Goal: Navigation & Orientation: Find specific page/section

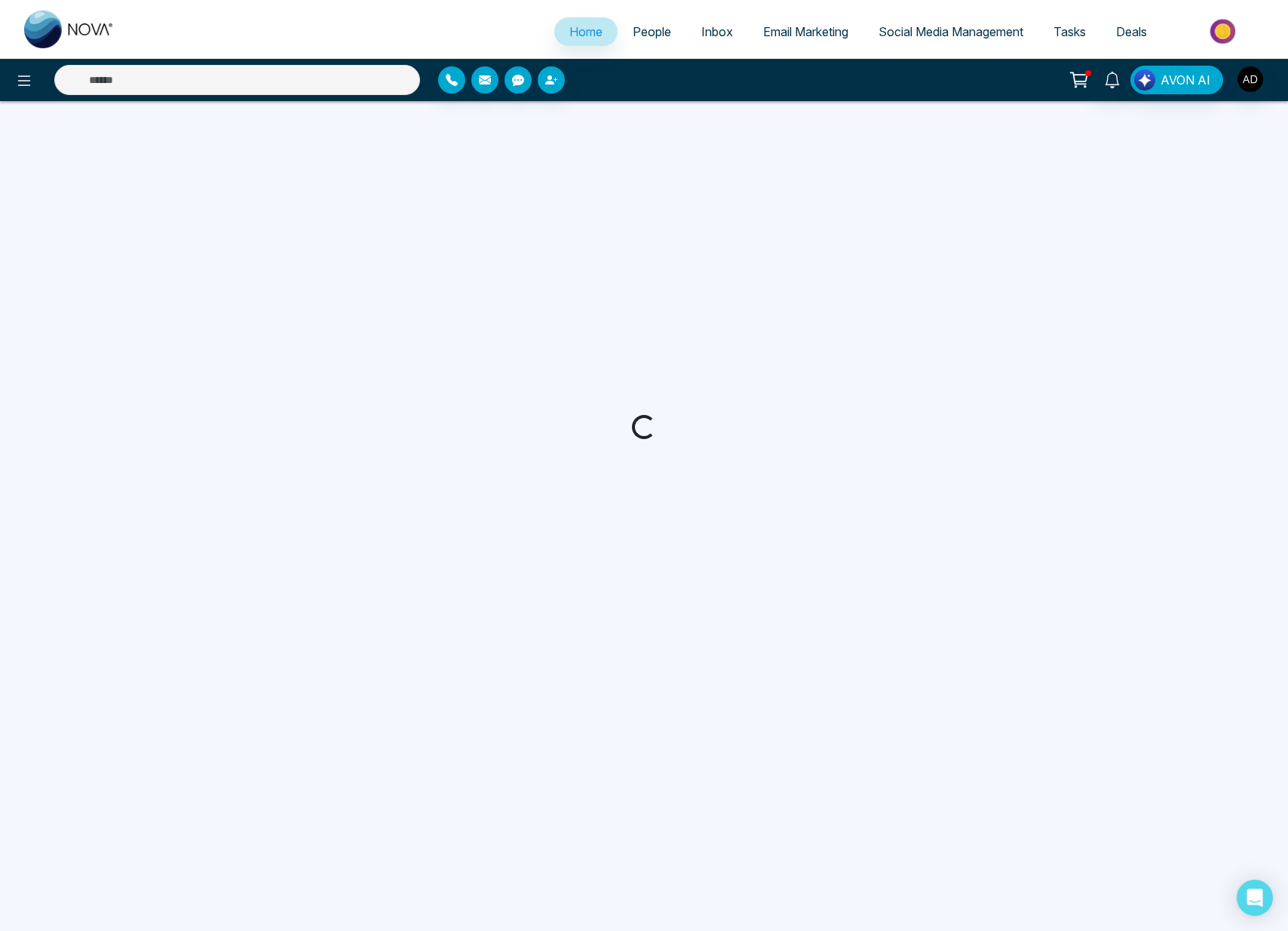
select select "*"
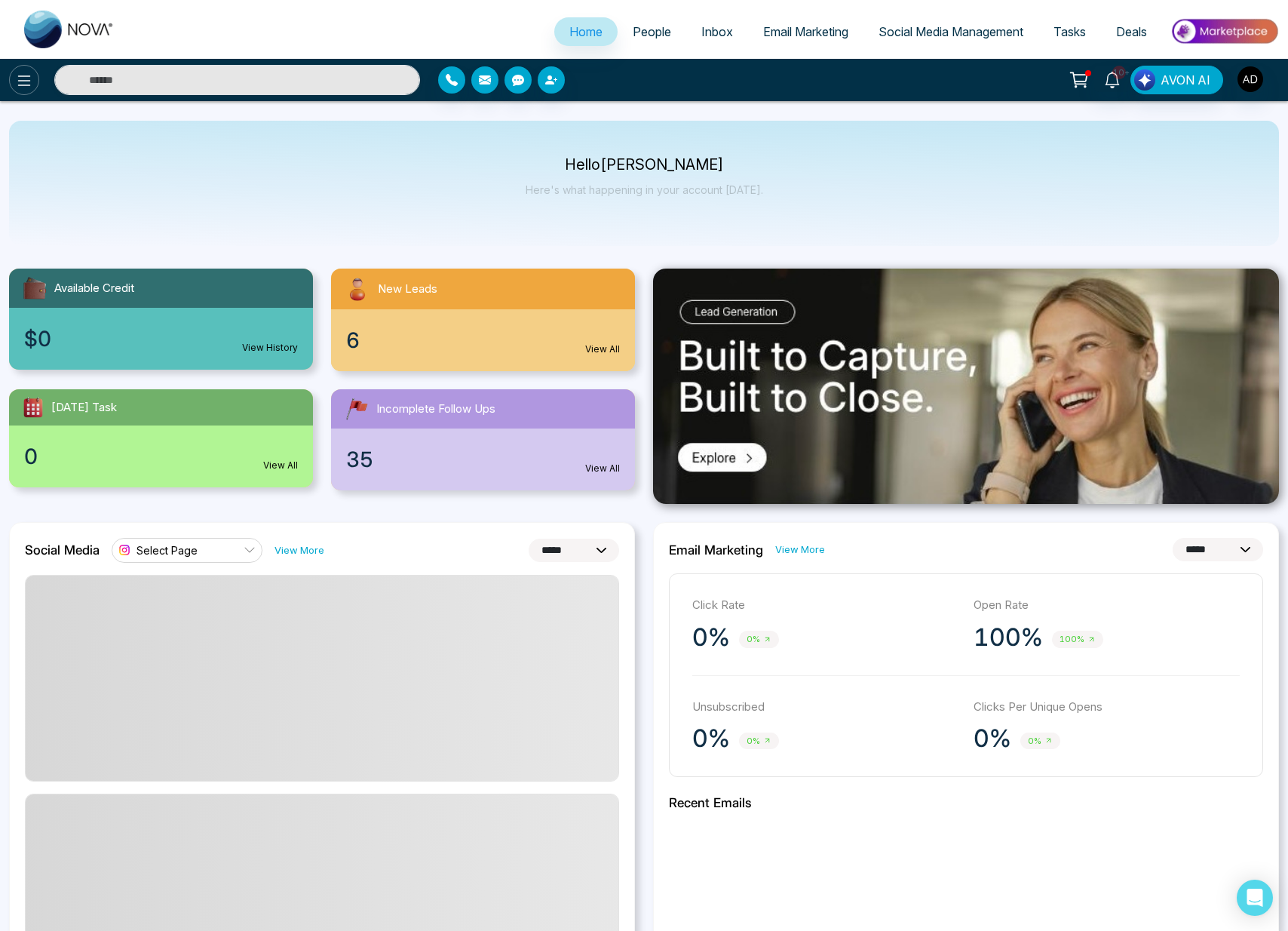
click at [28, 84] on icon at bounding box center [25, 80] width 13 height 11
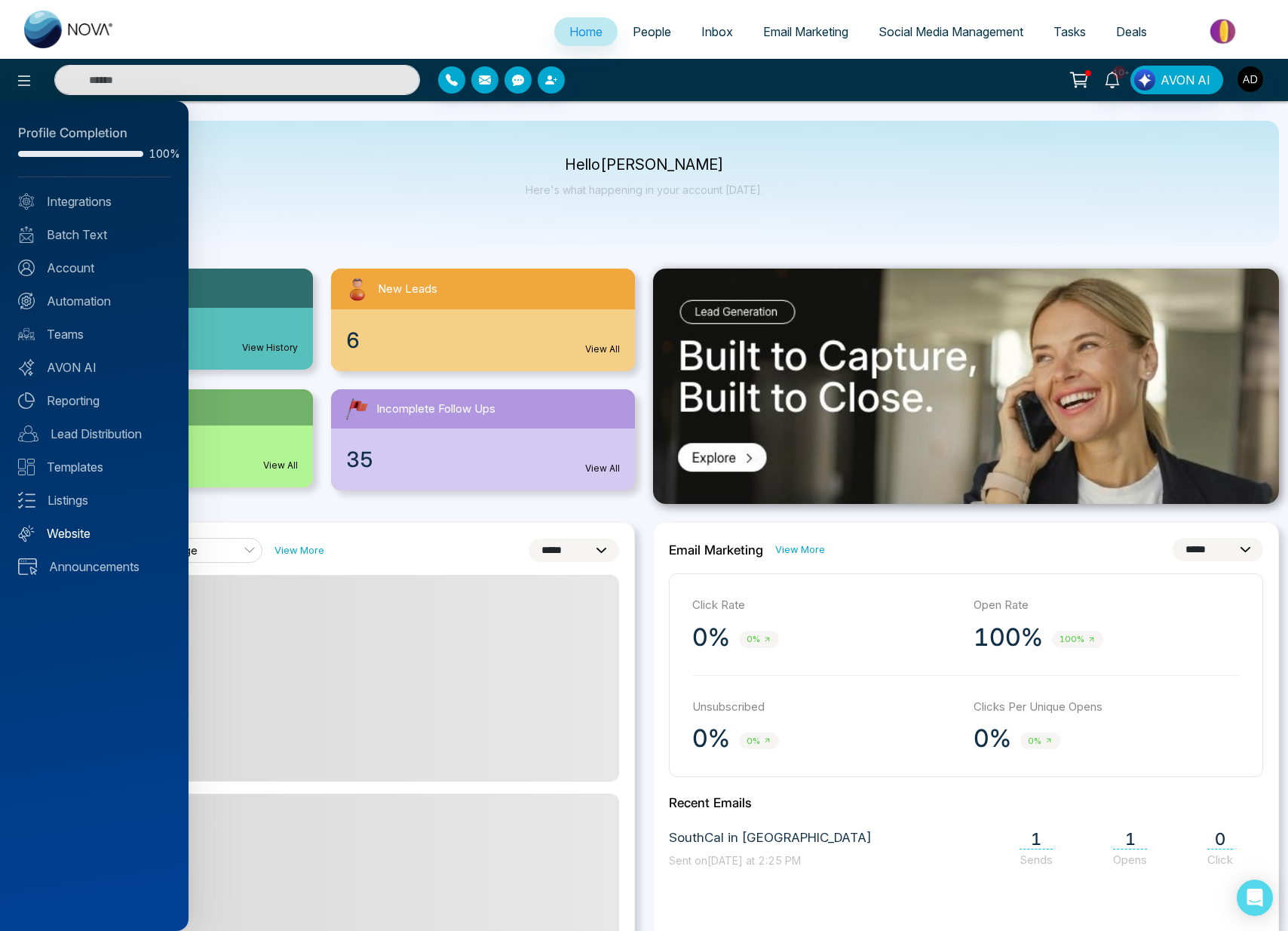
click at [83, 526] on link "Website" at bounding box center [94, 534] width 152 height 18
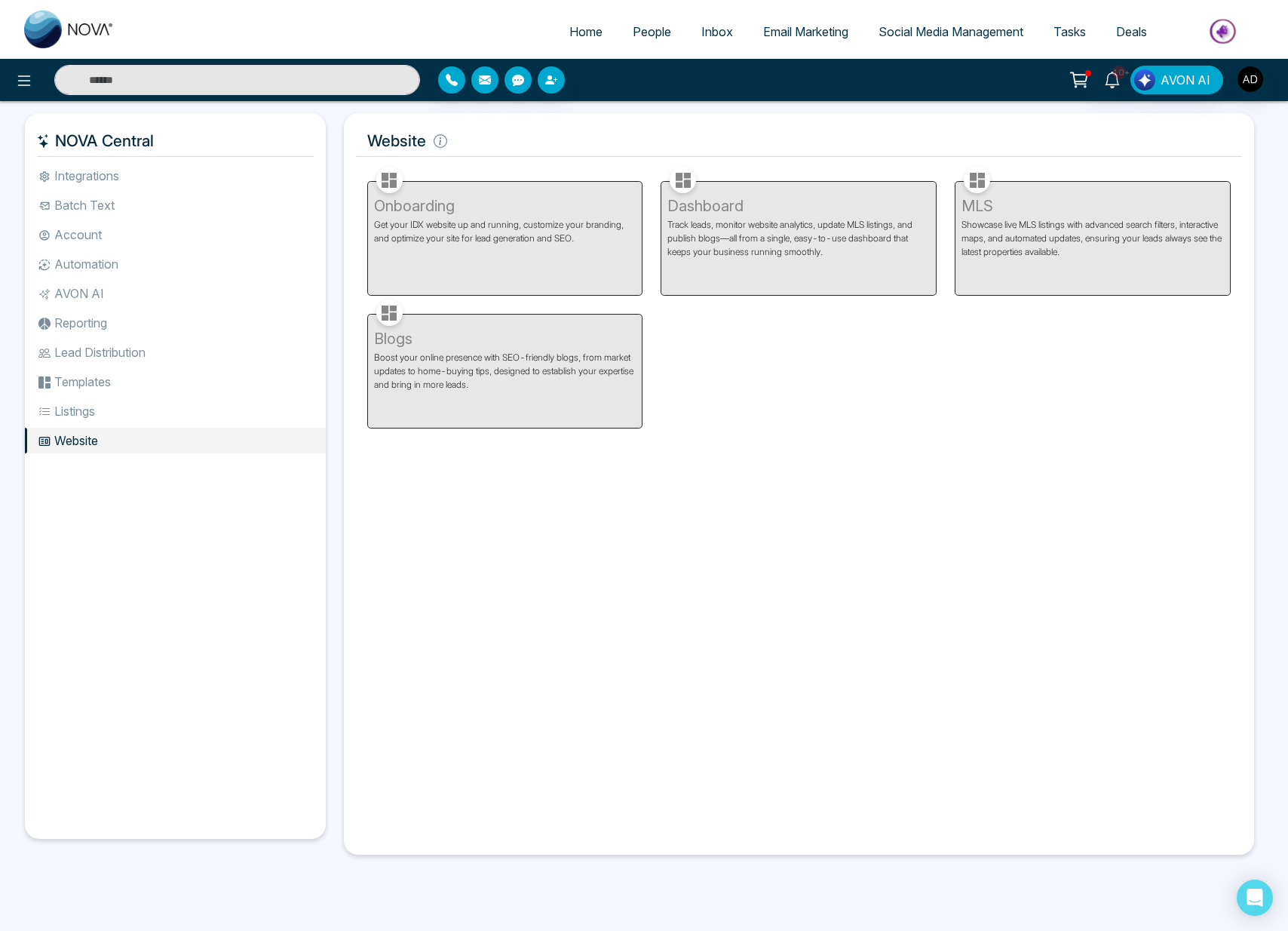
drag, startPoint x: 509, startPoint y: 48, endPoint x: 569, endPoint y: 37, distance: 61.0
click at [510, 48] on ul "Home People Inbox Email Marketing Social Media Management Tasks Deals" at bounding box center [704, 33] width 1150 height 42
click at [569, 37] on span "Home" at bounding box center [586, 31] width 34 height 15
select select "*"
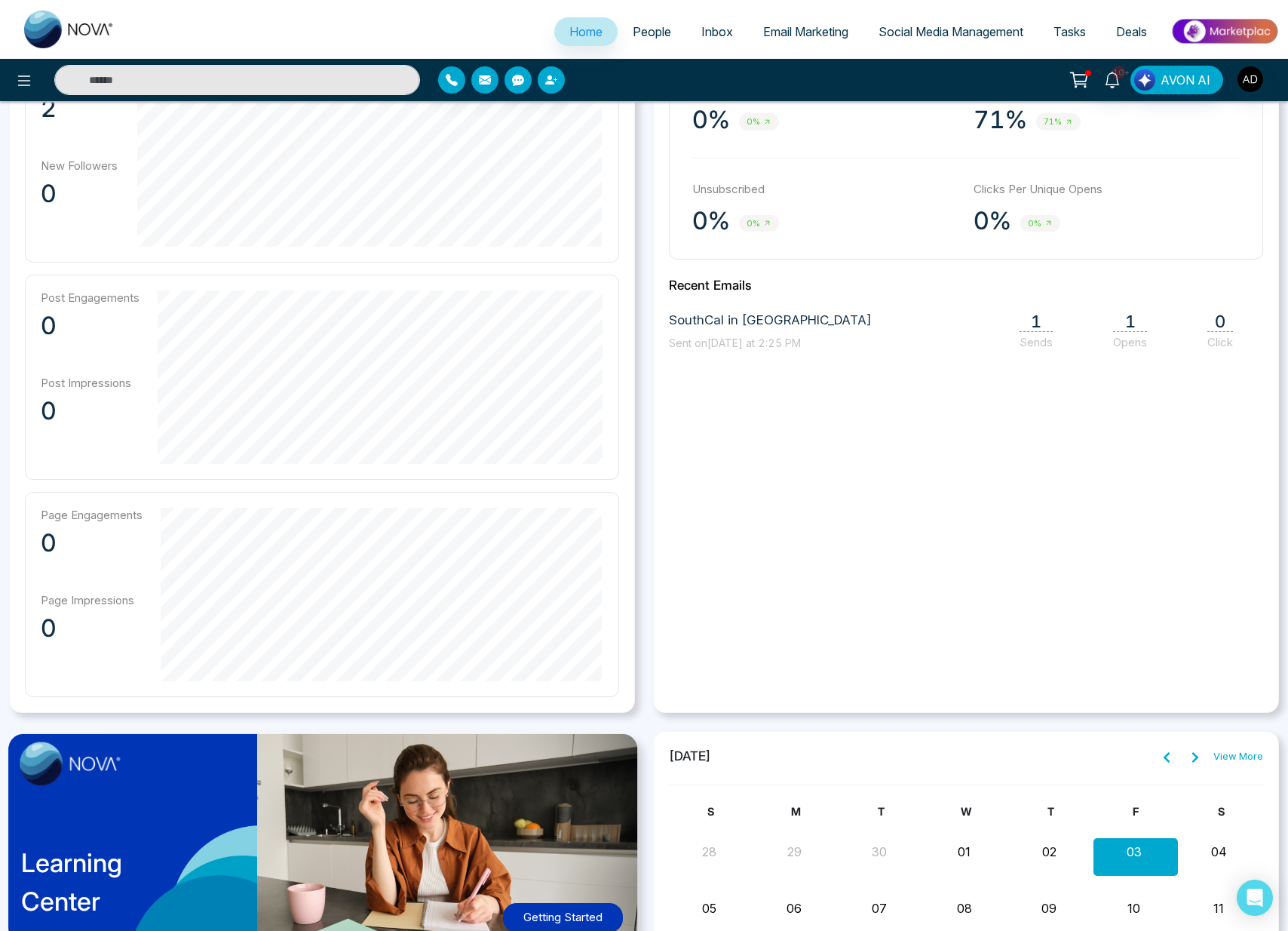
scroll to position [751, 0]
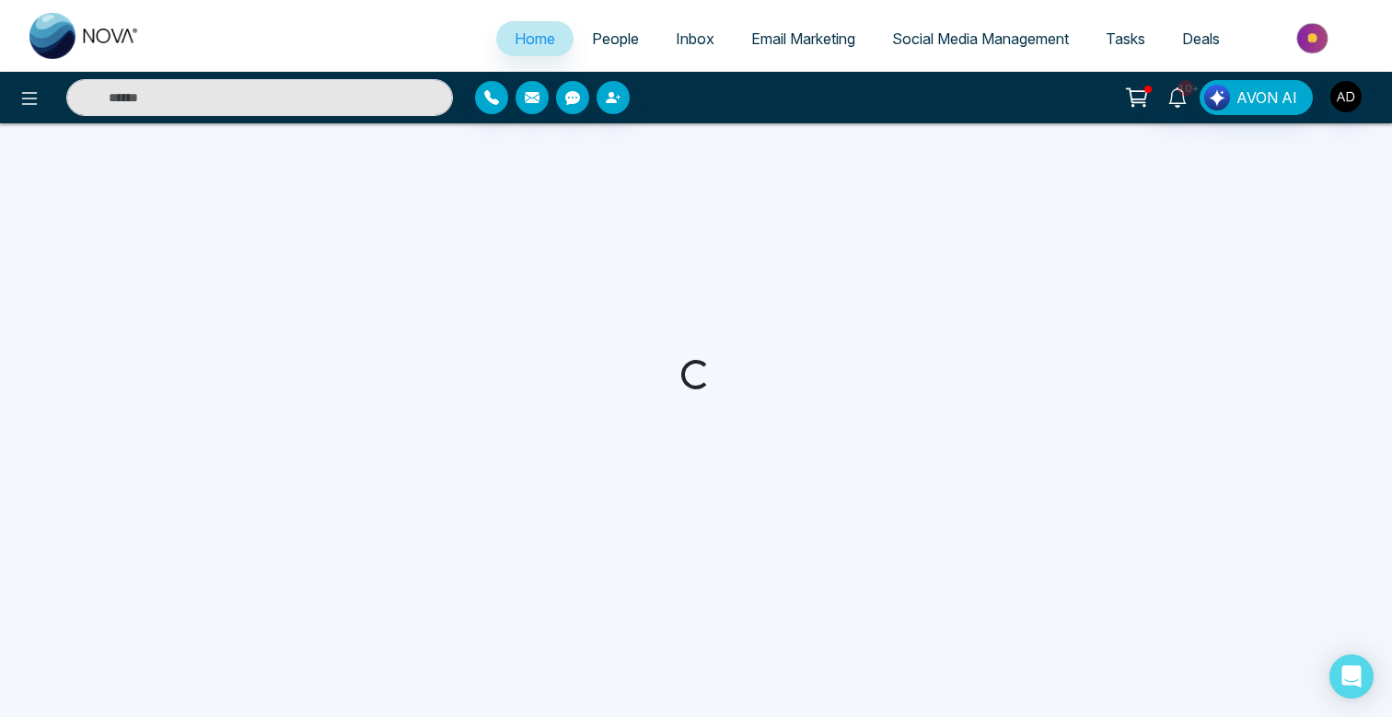
select select "*"
